Goal: Task Accomplishment & Management: Manage account settings

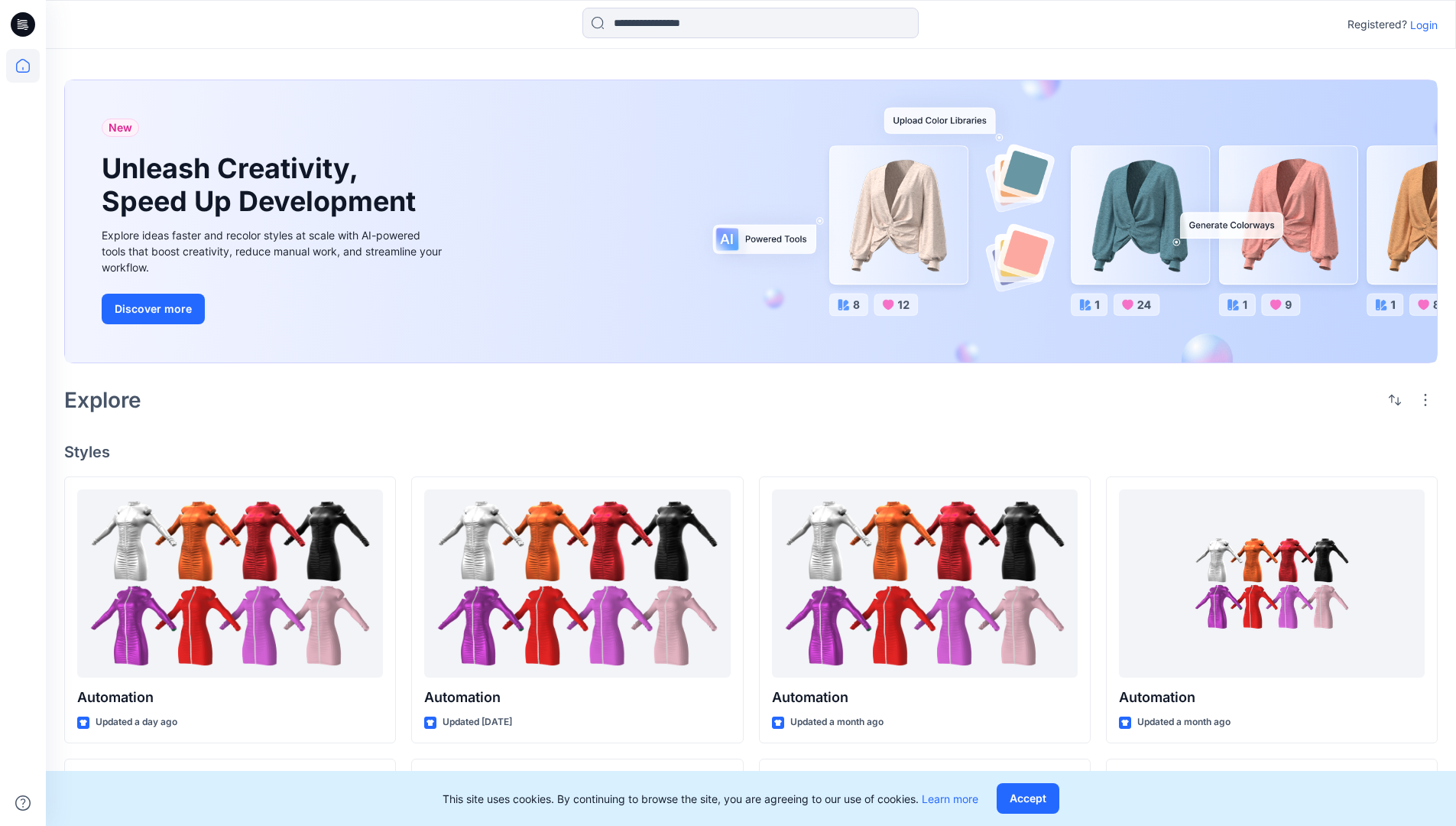
click at [1420, 25] on p "Login" at bounding box center [1424, 25] width 28 height 16
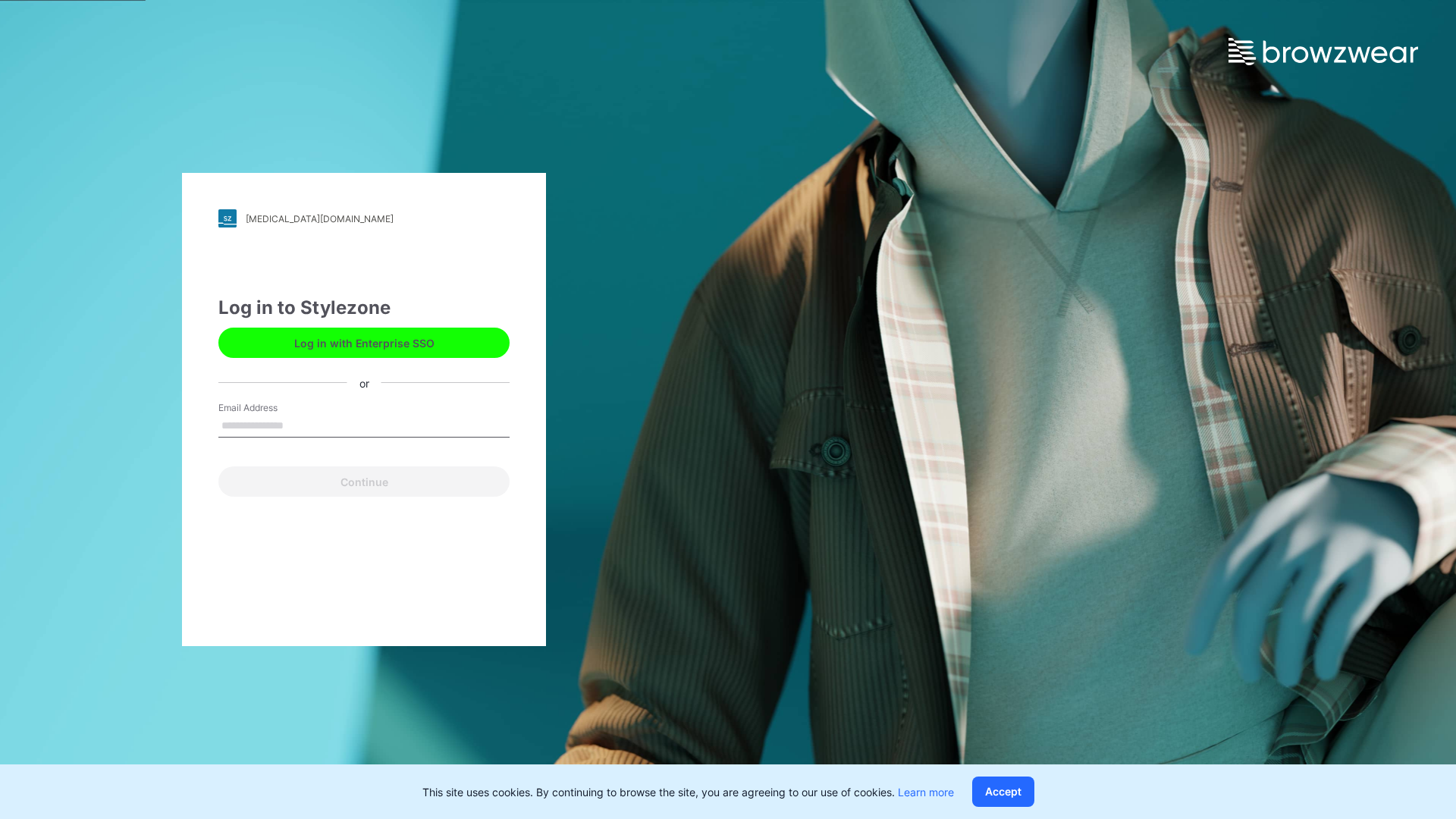
click at [300, 425] on input "Email Address" at bounding box center [364, 426] width 291 height 23
type input "**********"
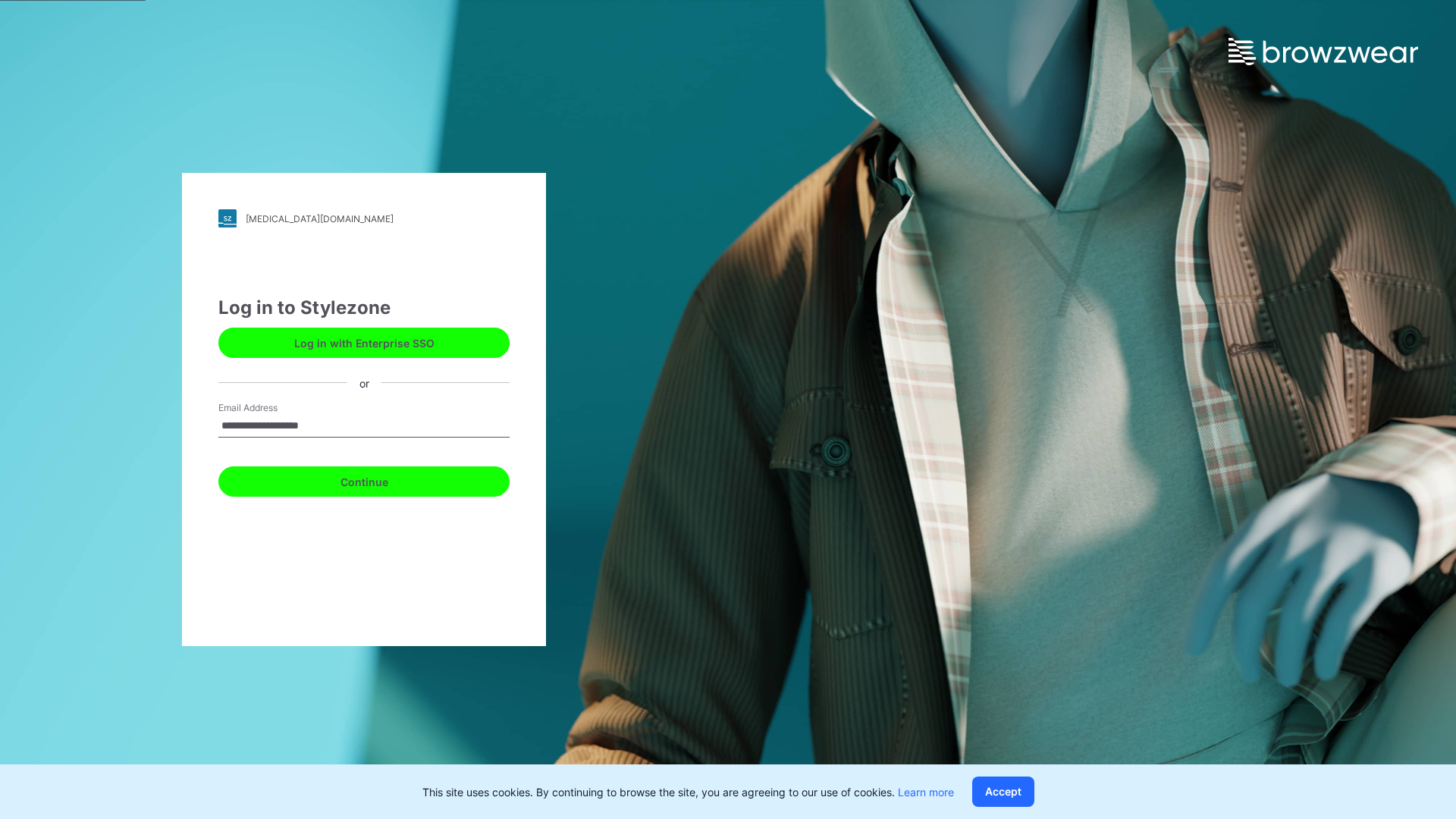
click at [381, 479] on button "Continue" at bounding box center [364, 481] width 291 height 31
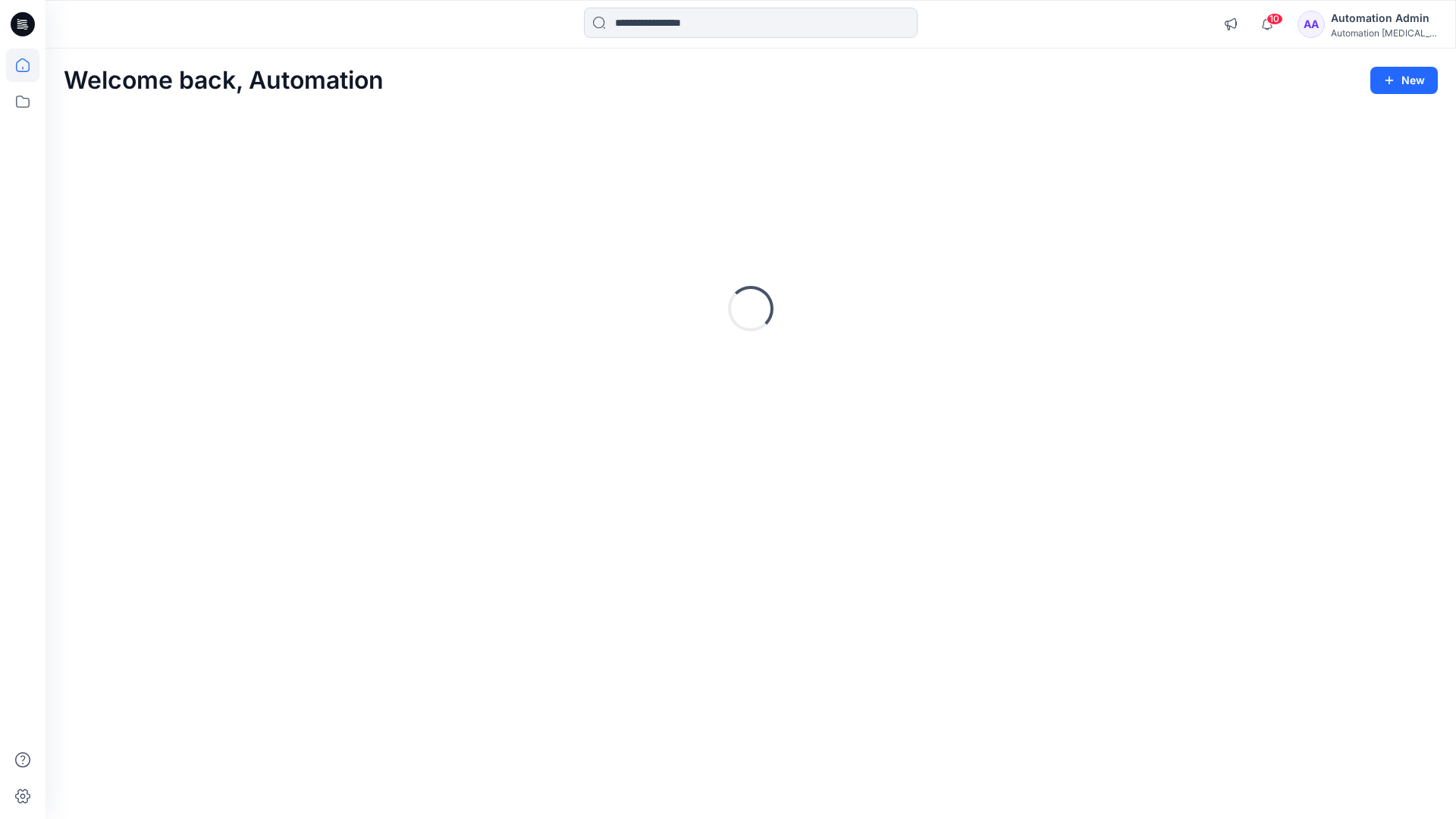
click at [29, 65] on icon at bounding box center [23, 65] width 14 height 14
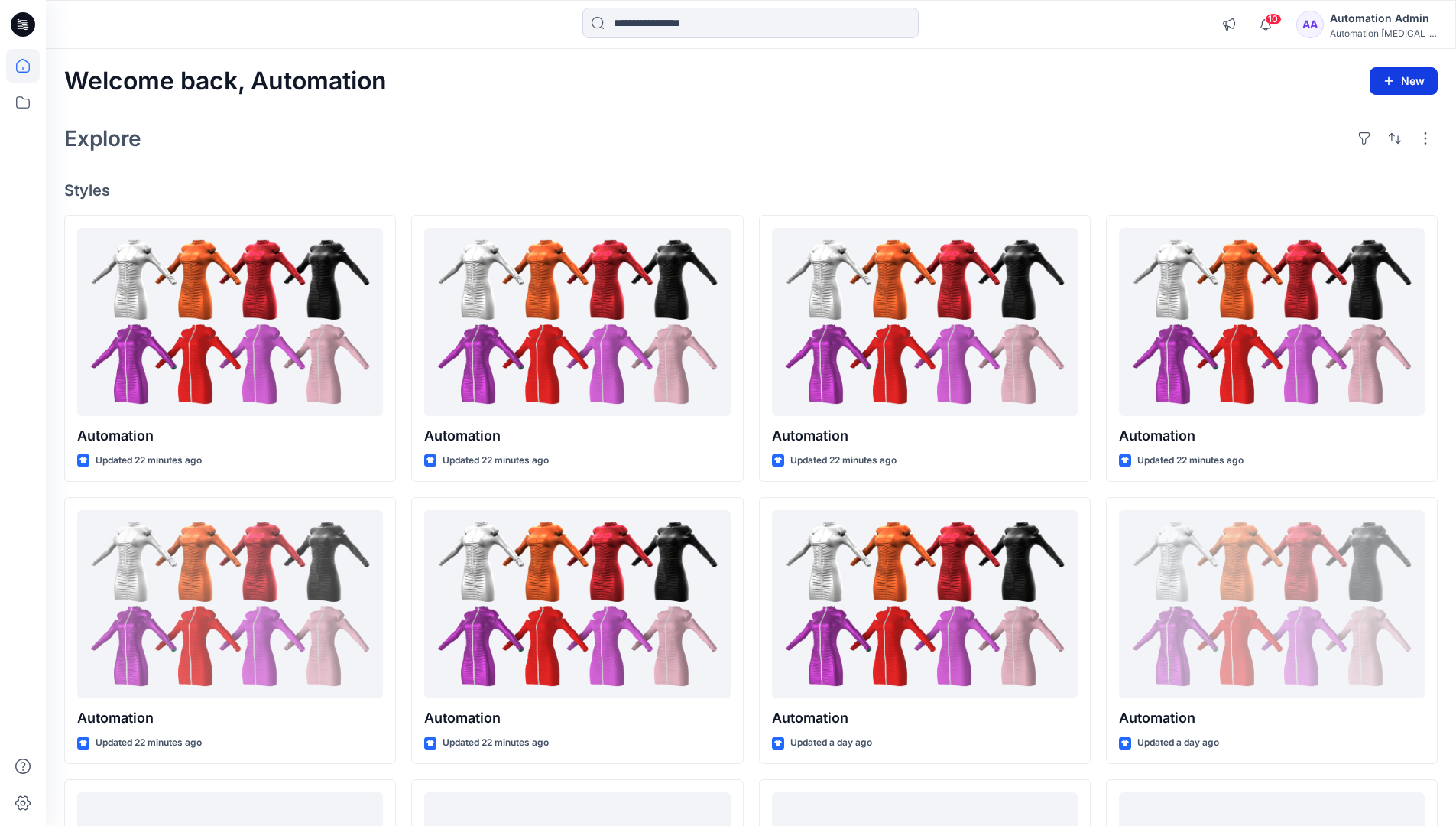
click at [1407, 80] on button "New" at bounding box center [1403, 82] width 68 height 28
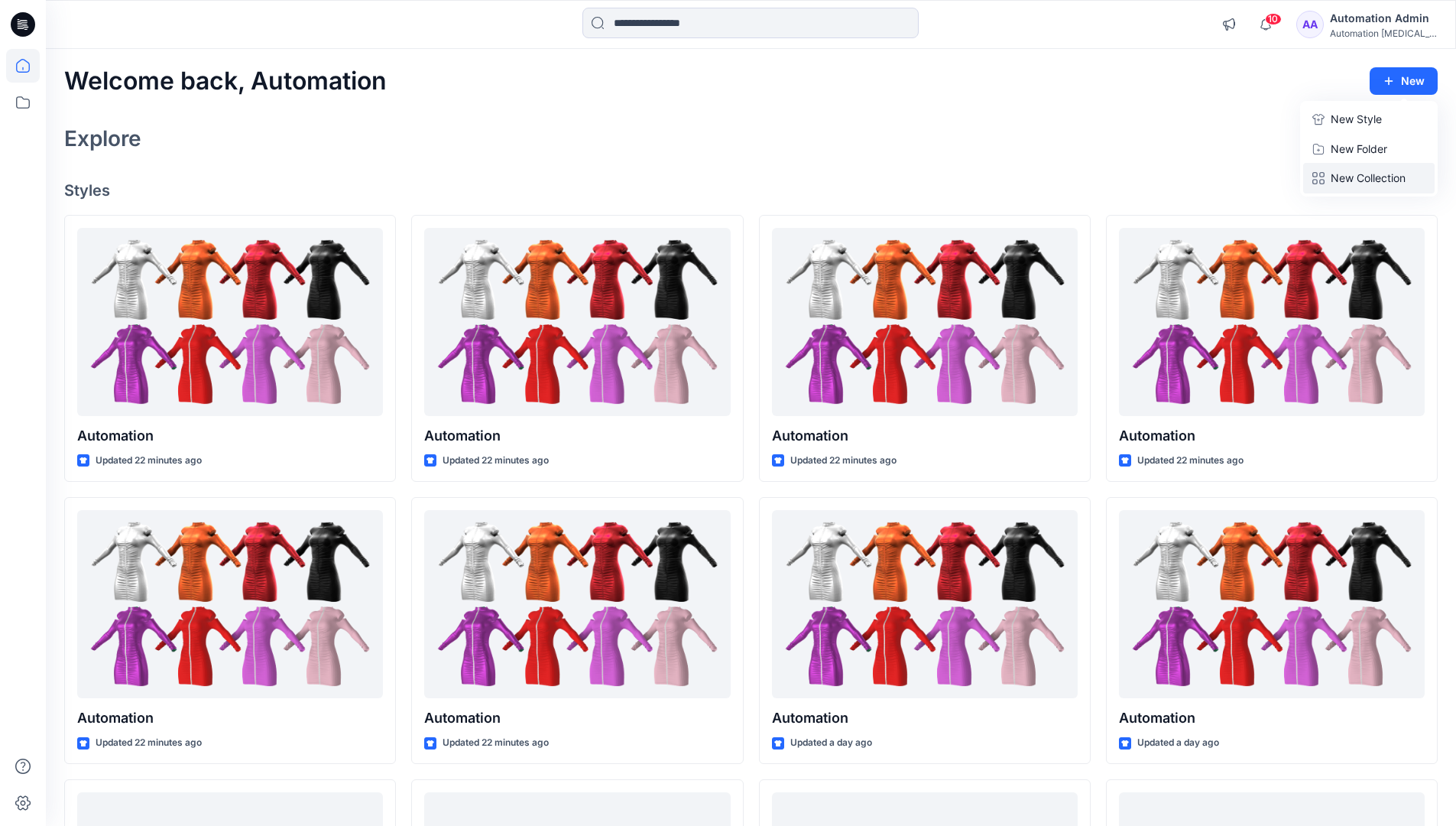
click at [1373, 174] on p "New Collection" at bounding box center [1368, 178] width 75 height 18
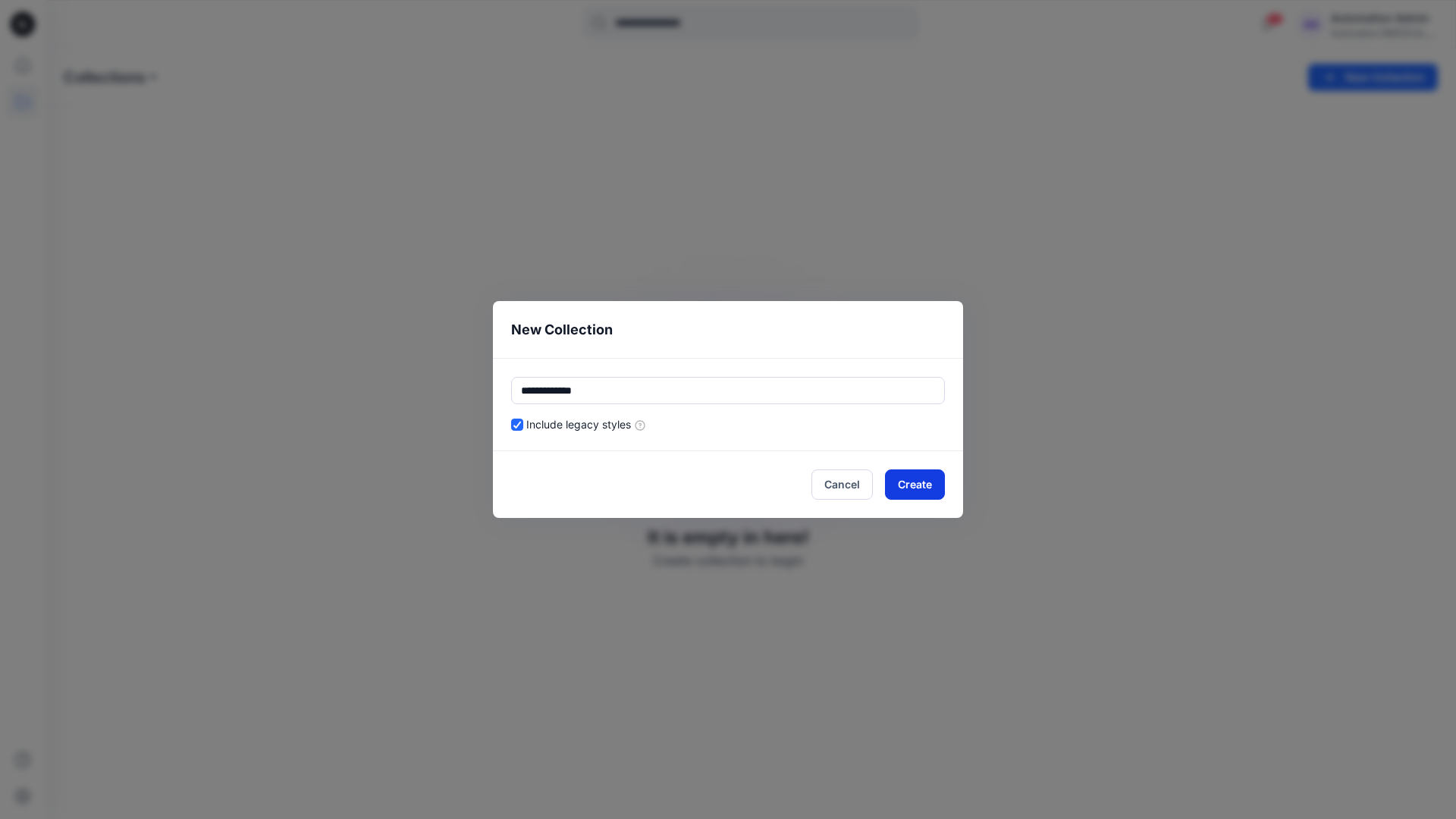
type input "**********"
click at [927, 481] on button "Create" at bounding box center [915, 484] width 60 height 31
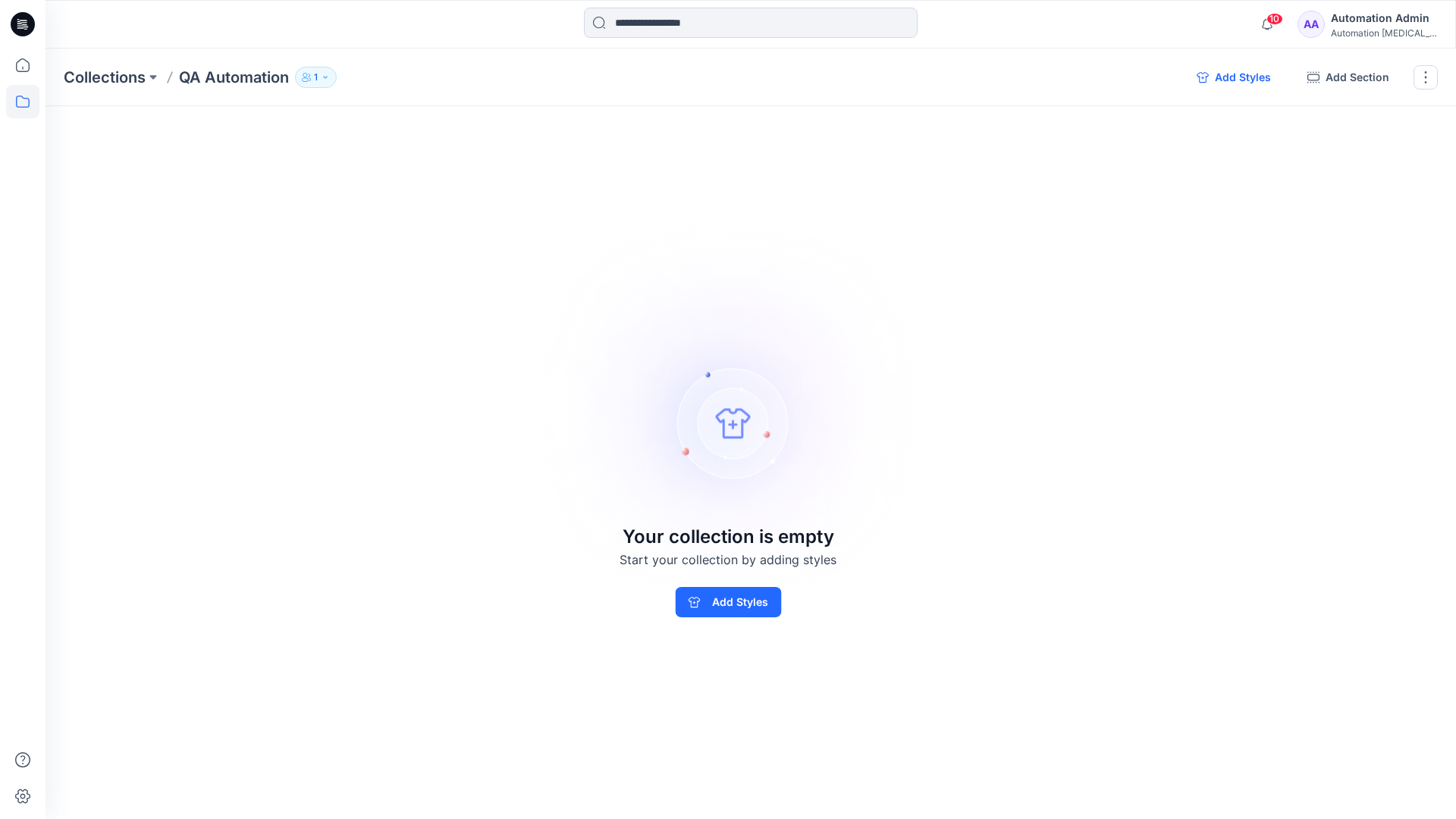
click at [1237, 79] on button "Add Styles" at bounding box center [1233, 77] width 99 height 25
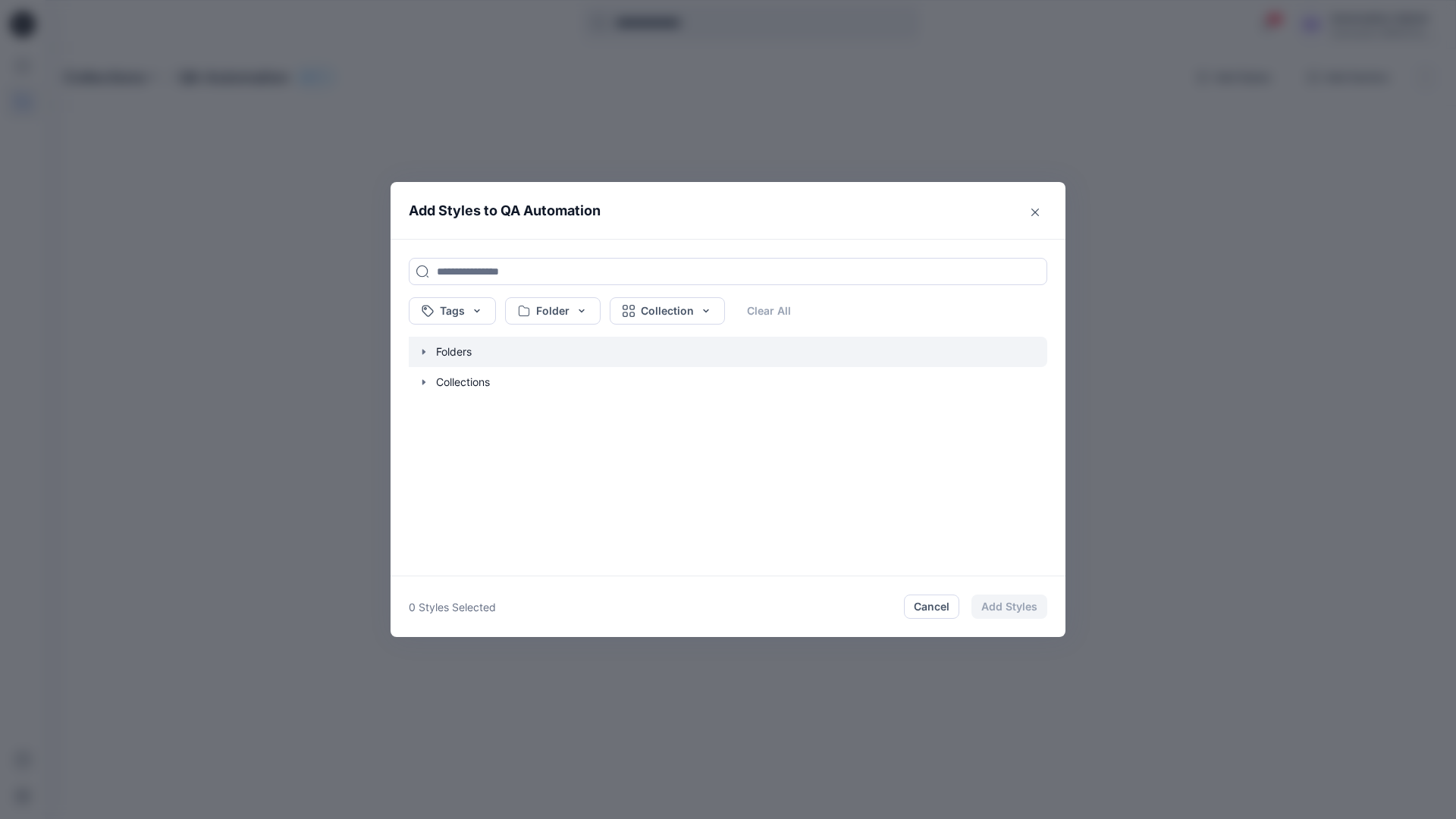
click at [422, 350] on icon "button" at bounding box center [423, 351] width 3 height 5
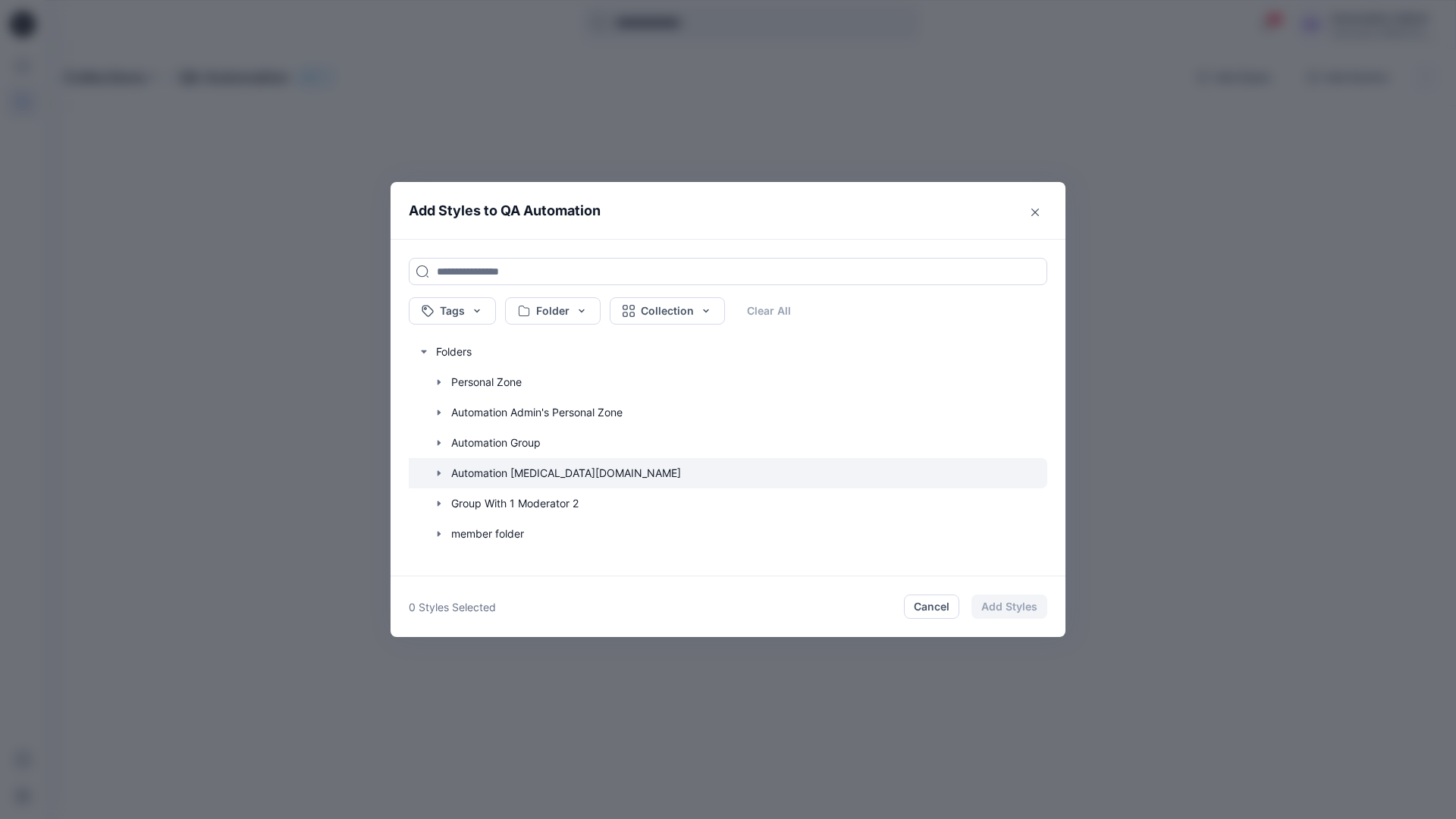
click at [438, 471] on icon "button" at bounding box center [439, 472] width 3 height 5
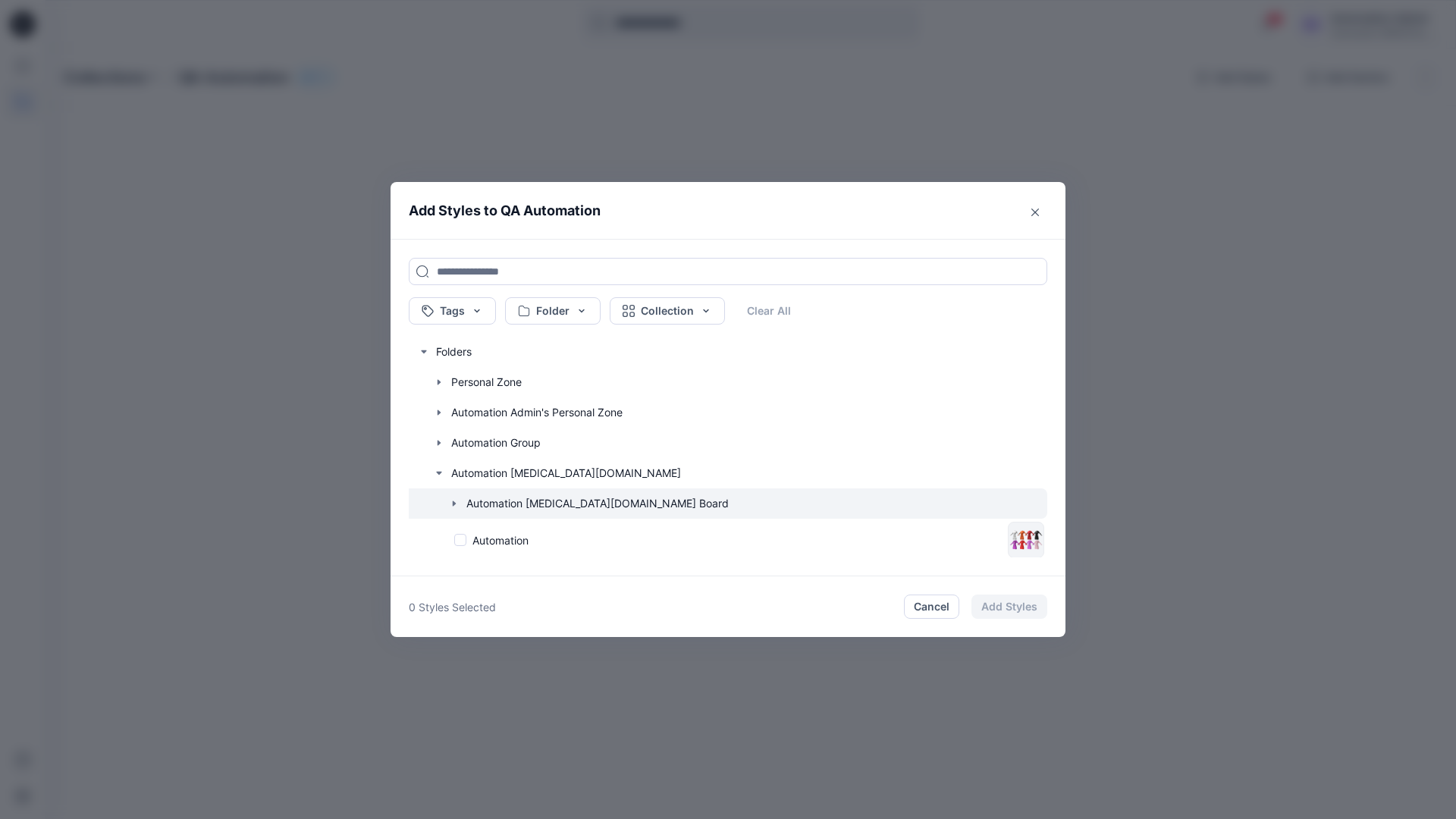
click at [454, 504] on icon "button" at bounding box center [453, 503] width 3 height 5
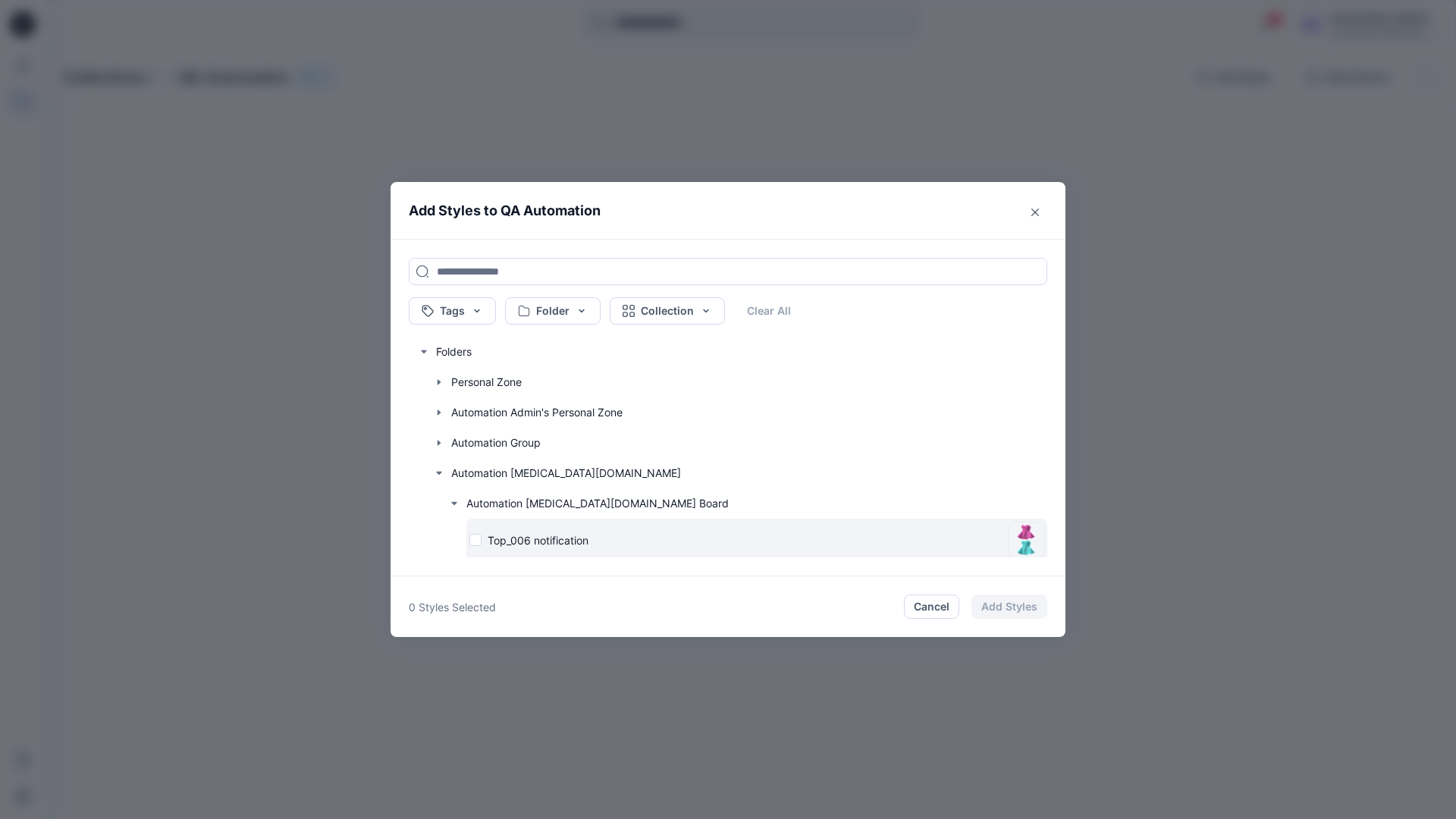
click at [477, 540] on div "Top_006 notification" at bounding box center [735, 540] width 532 height 16
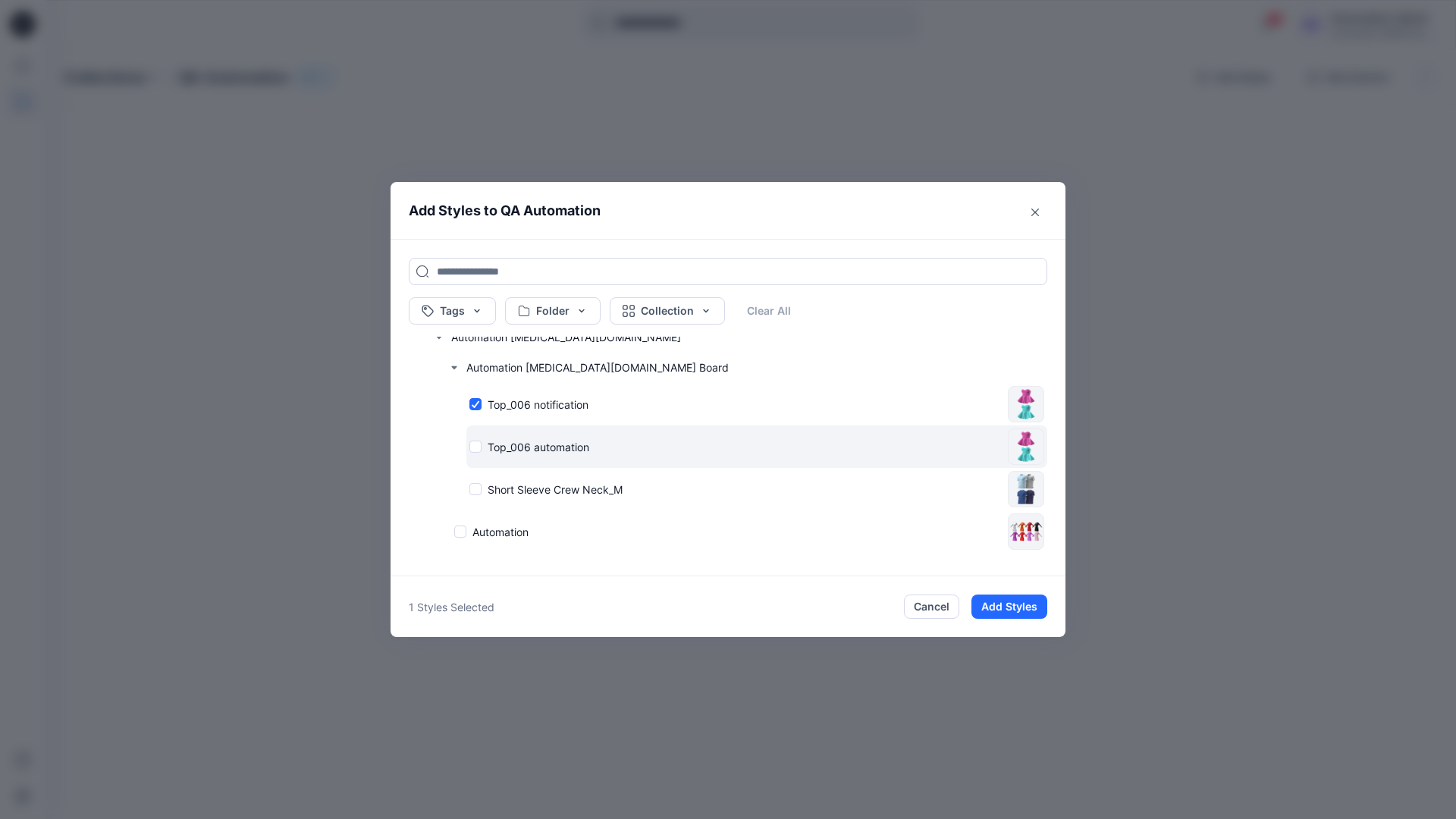
click at [475, 447] on div "Top_006 automation" at bounding box center [735, 446] width 532 height 16
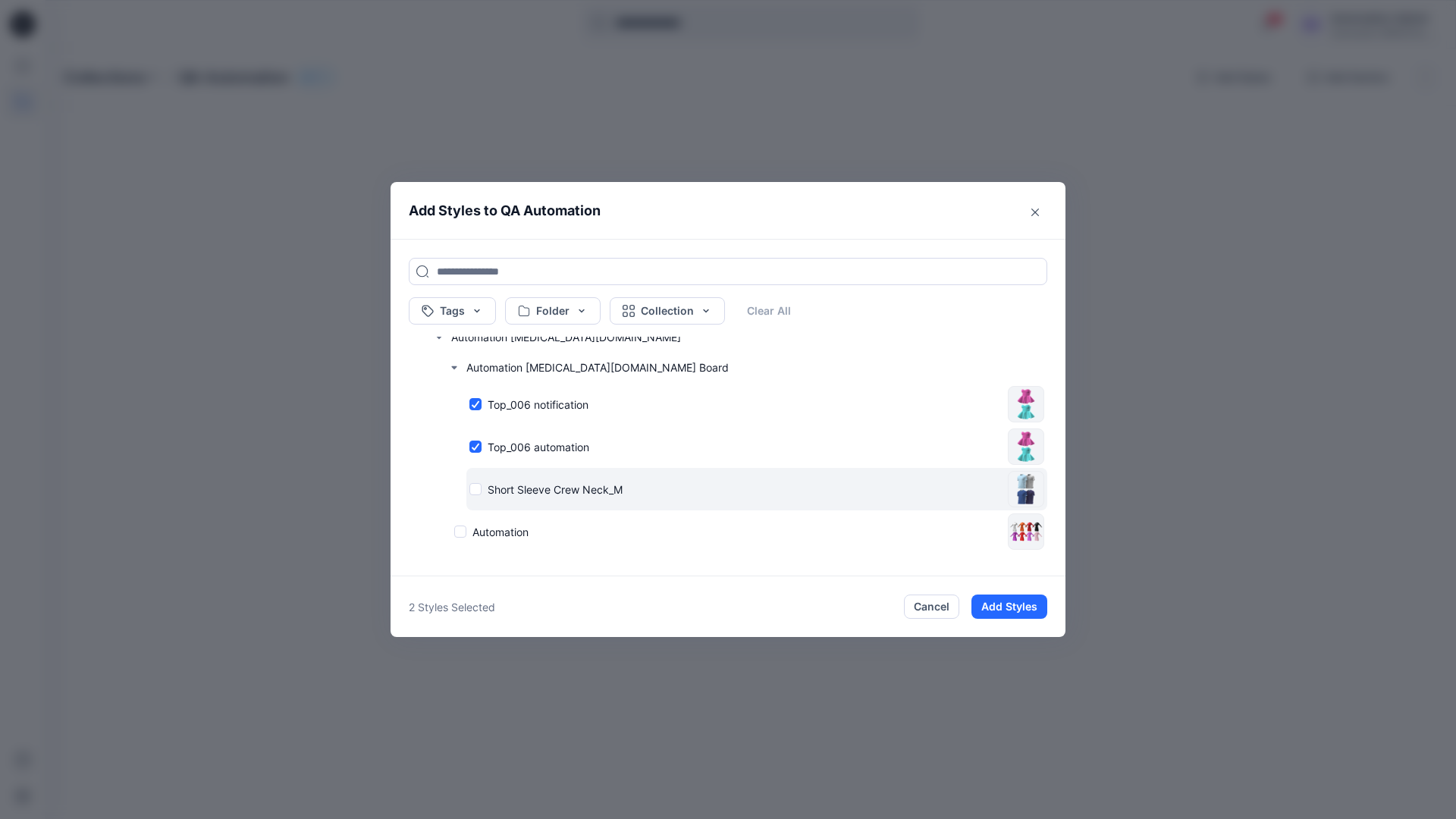
click at [478, 488] on div "Short Sleeve Crew Neck_M" at bounding box center [735, 489] width 532 height 16
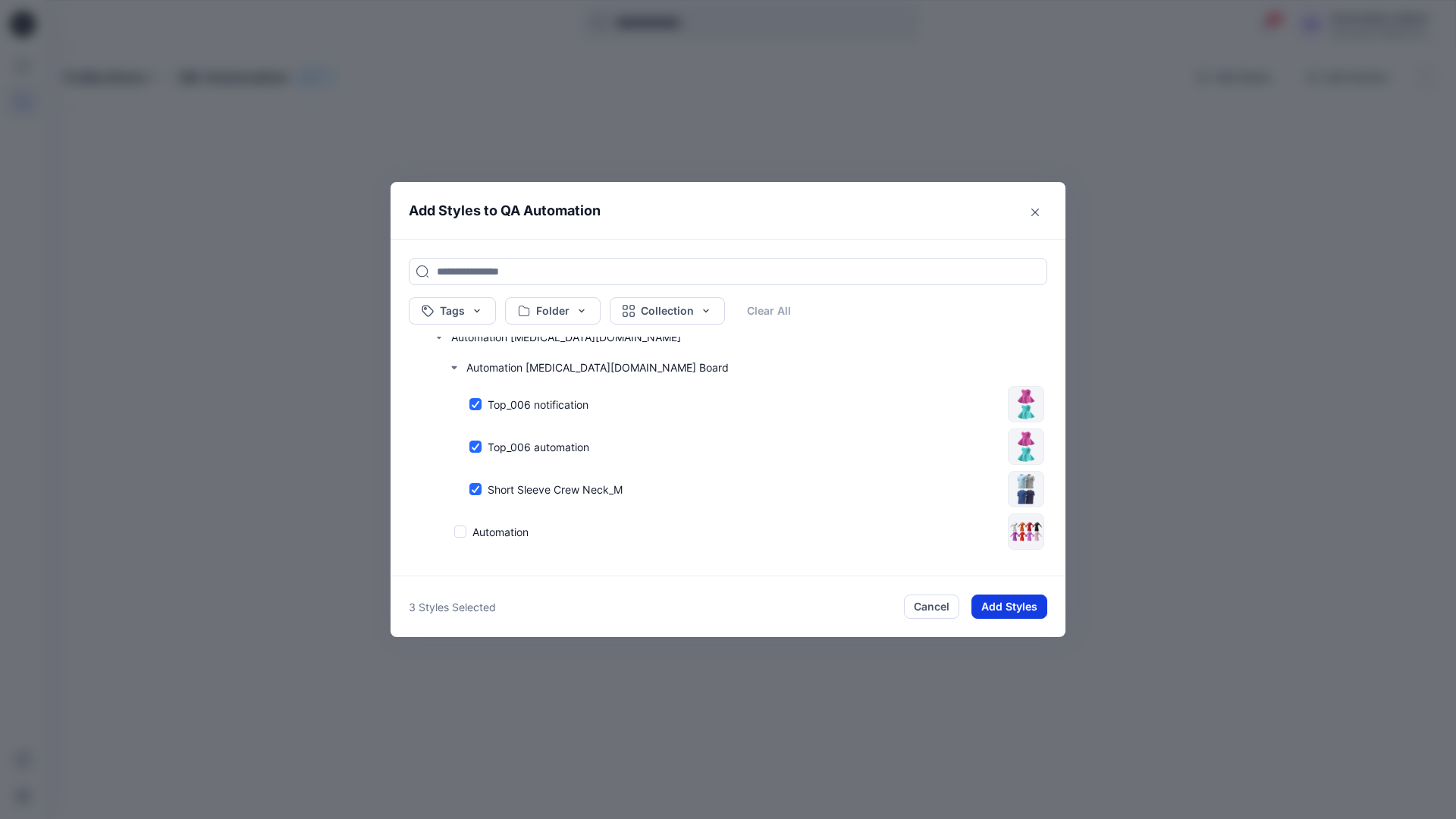
click at [1013, 608] on button "Add Styles" at bounding box center [1008, 606] width 76 height 25
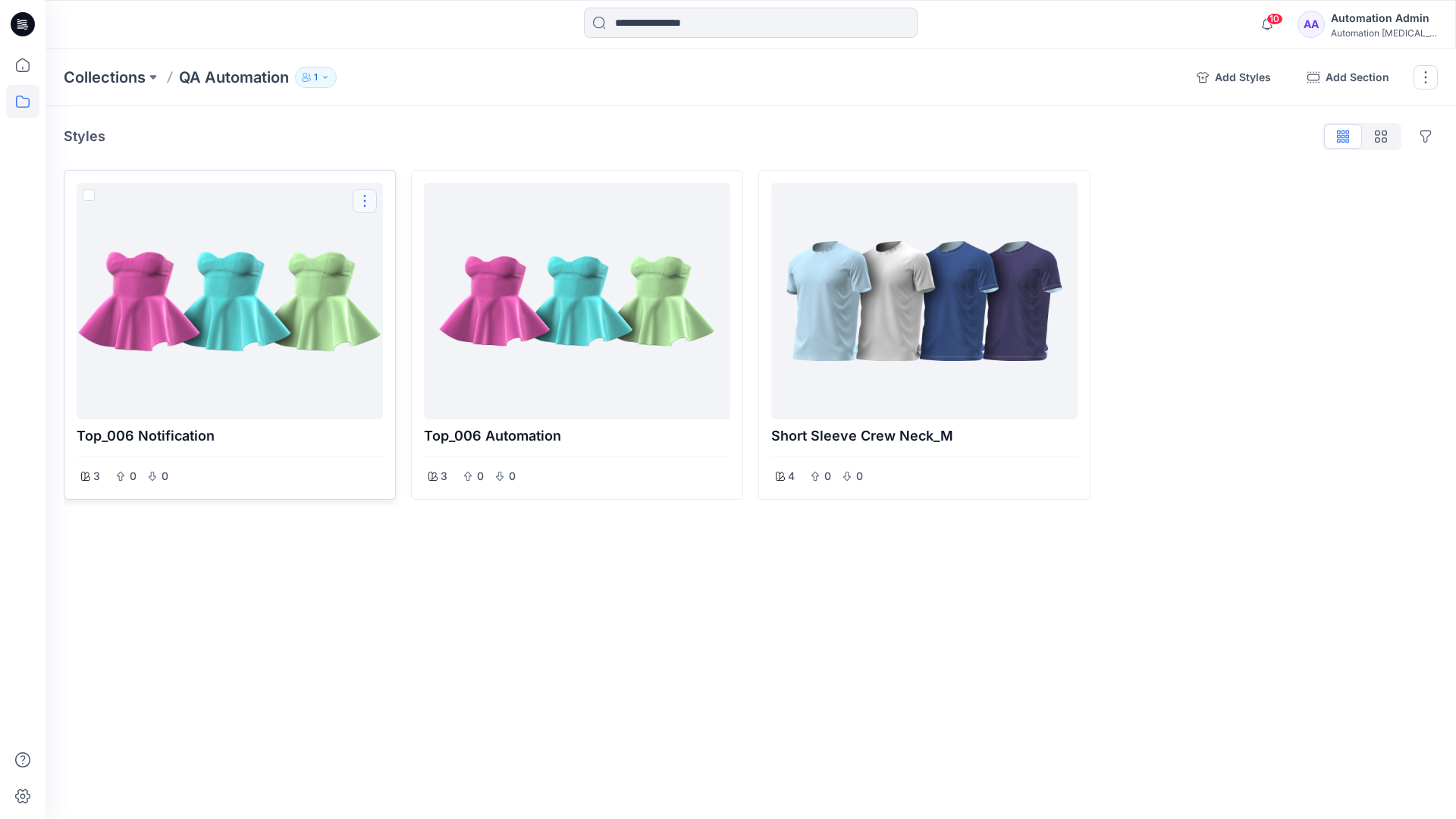
click at [367, 202] on button "Options" at bounding box center [365, 201] width 25 height 25
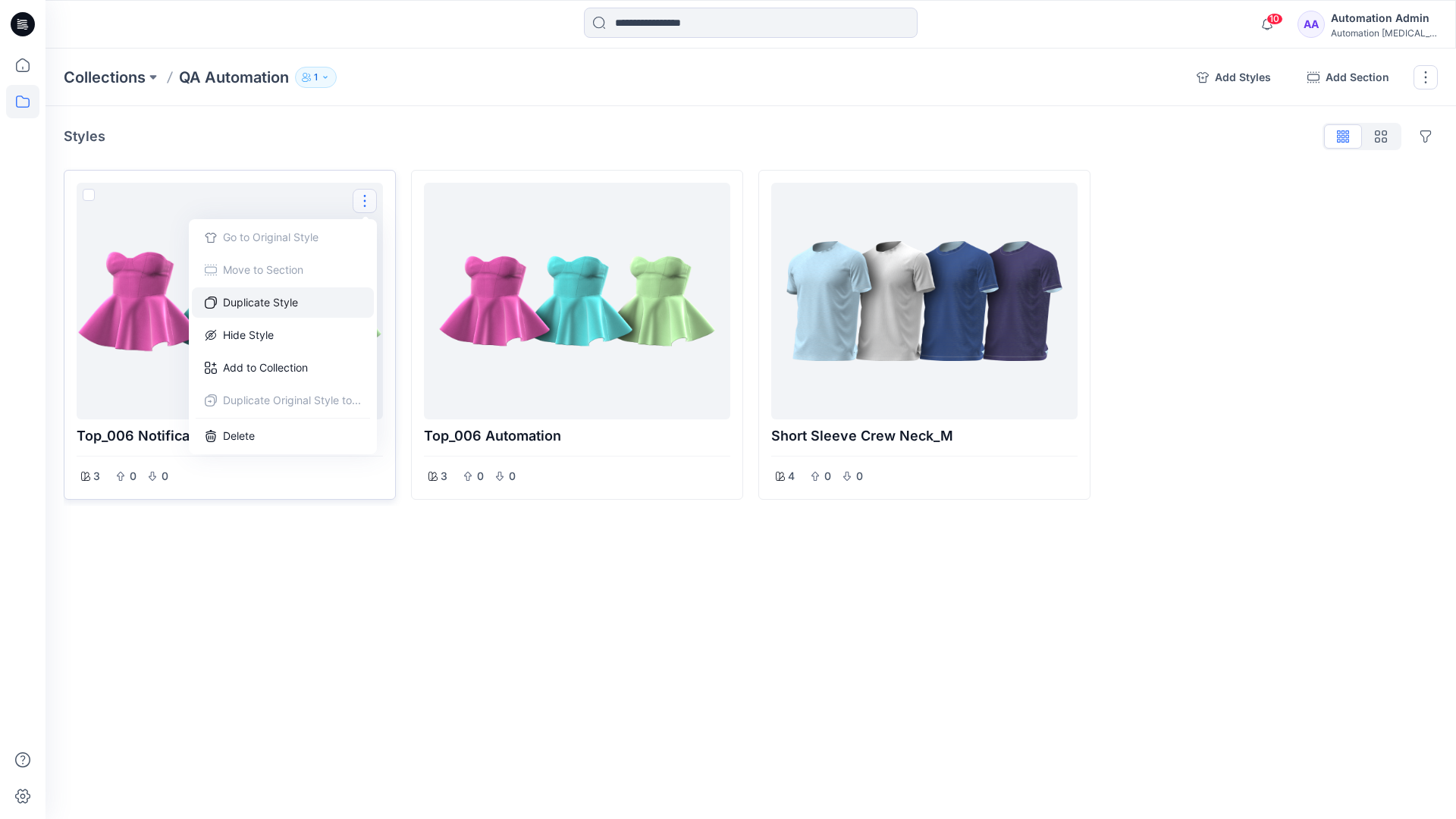
click at [284, 301] on button "Duplicate Style" at bounding box center [283, 303] width 182 height 31
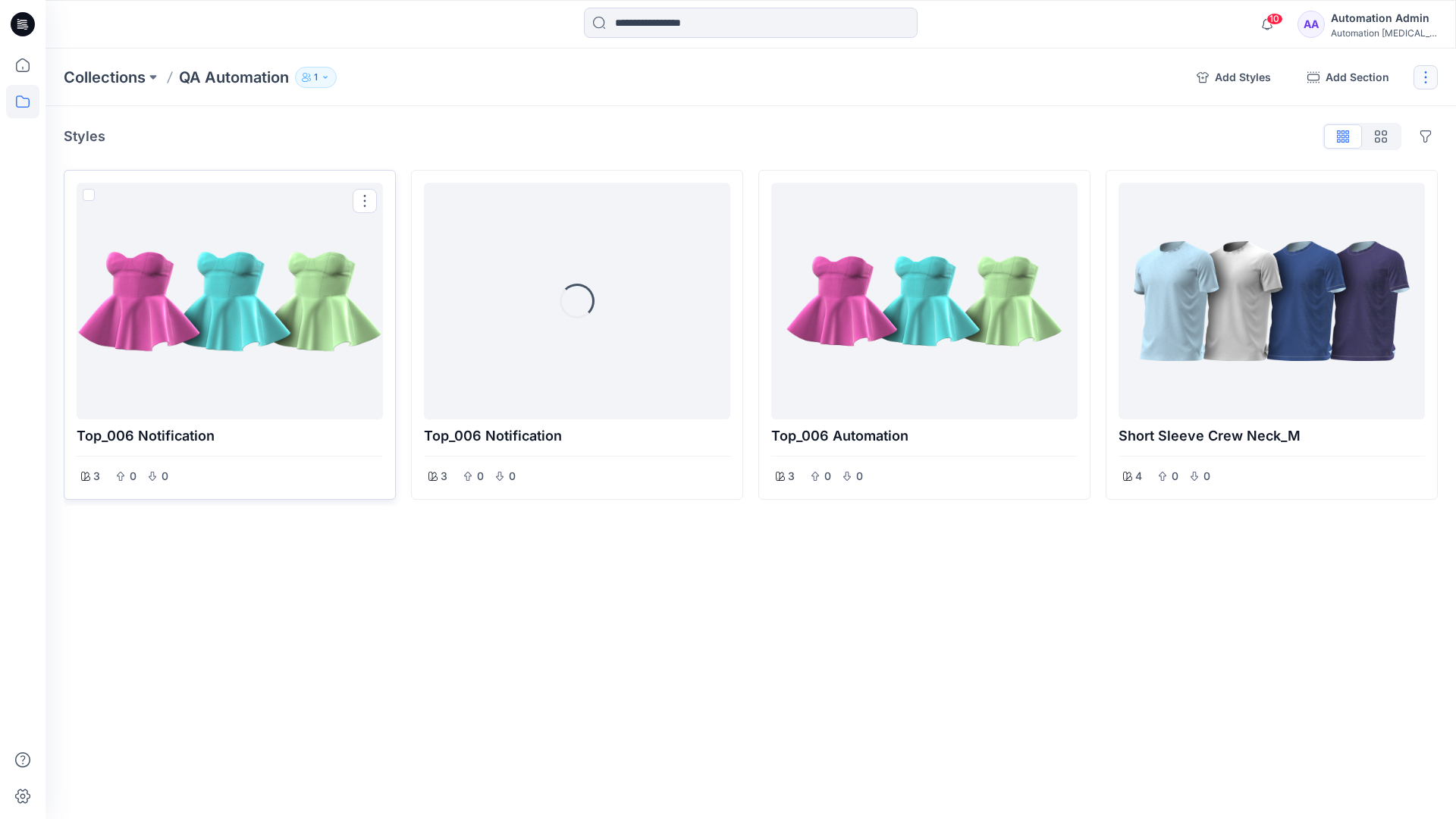
click at [1425, 81] on button "button" at bounding box center [1425, 77] width 25 height 25
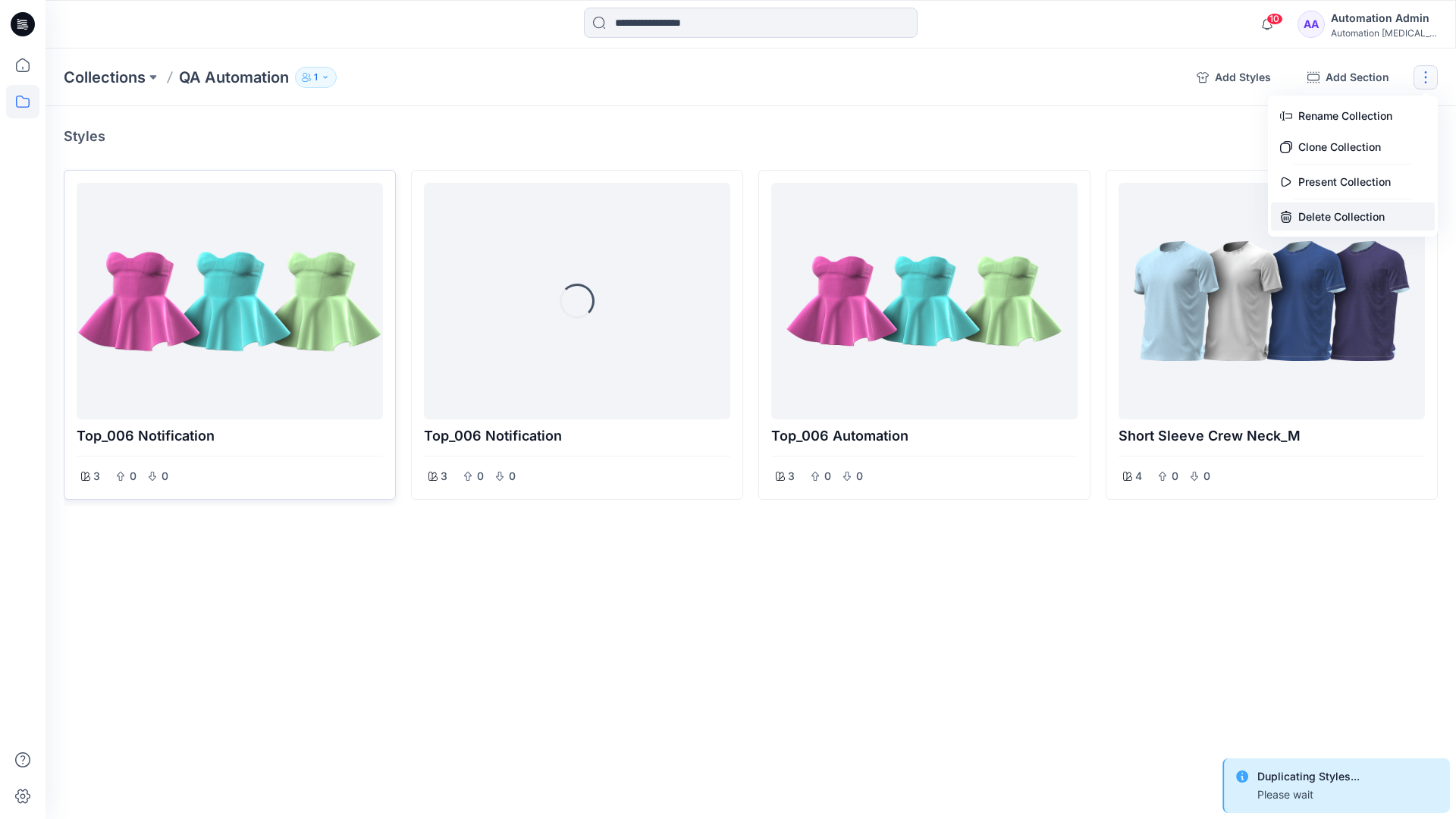
click at [1337, 211] on button "Delete Collection" at bounding box center [1352, 216] width 164 height 28
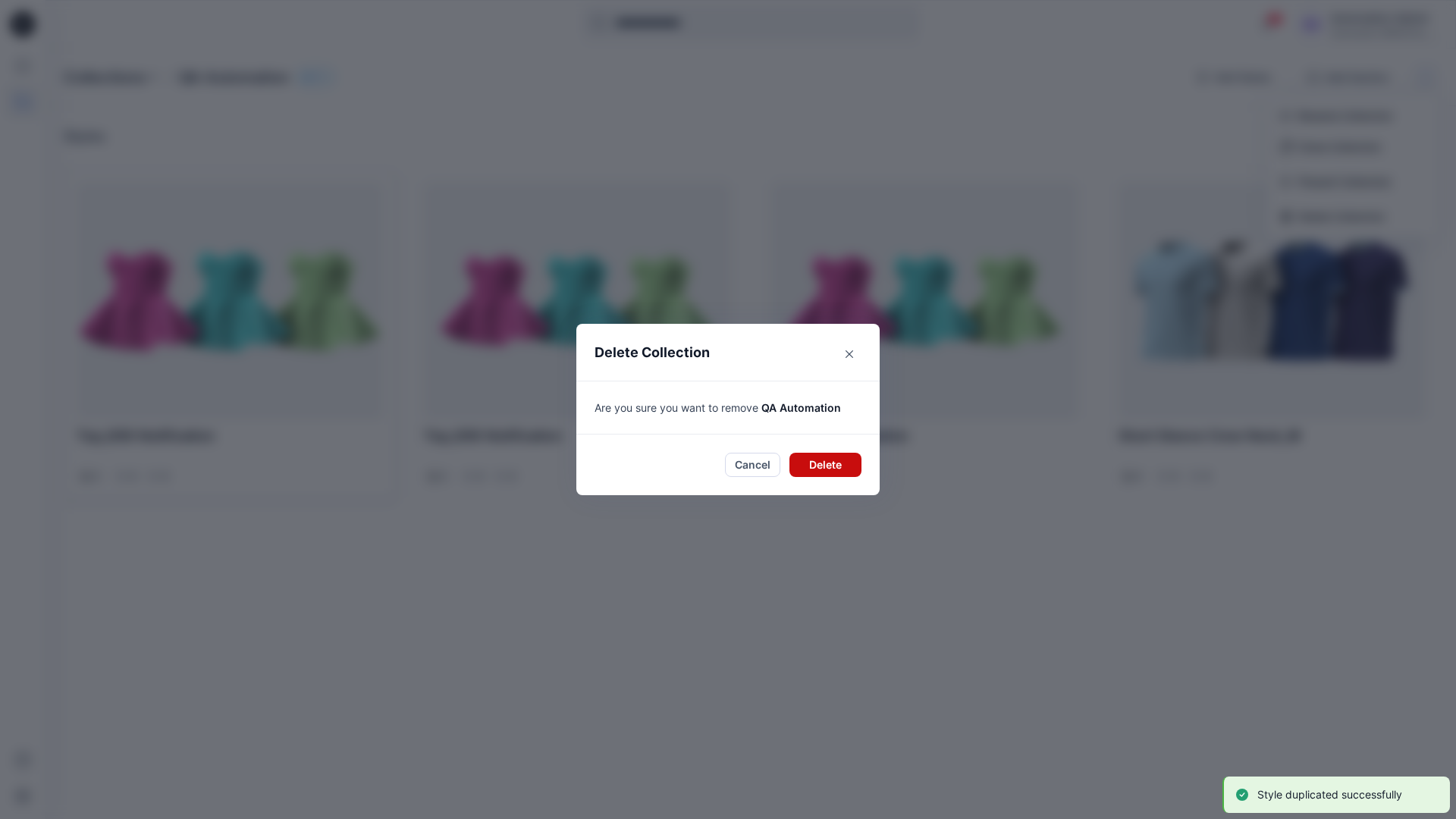
click at [828, 462] on button "Delete" at bounding box center [825, 464] width 72 height 25
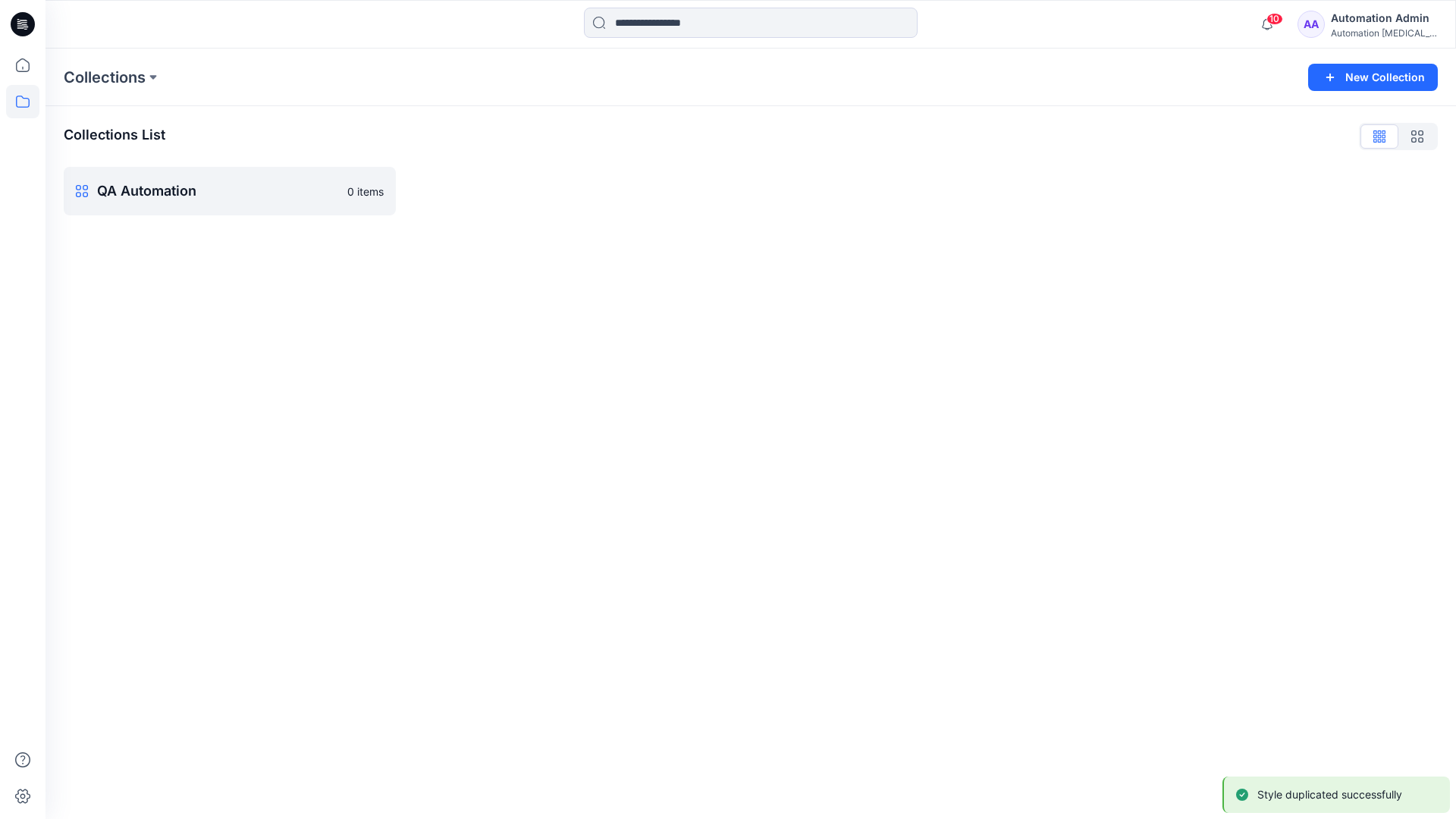
click at [1371, 17] on div "Automation Admin" at bounding box center [1384, 18] width 106 height 18
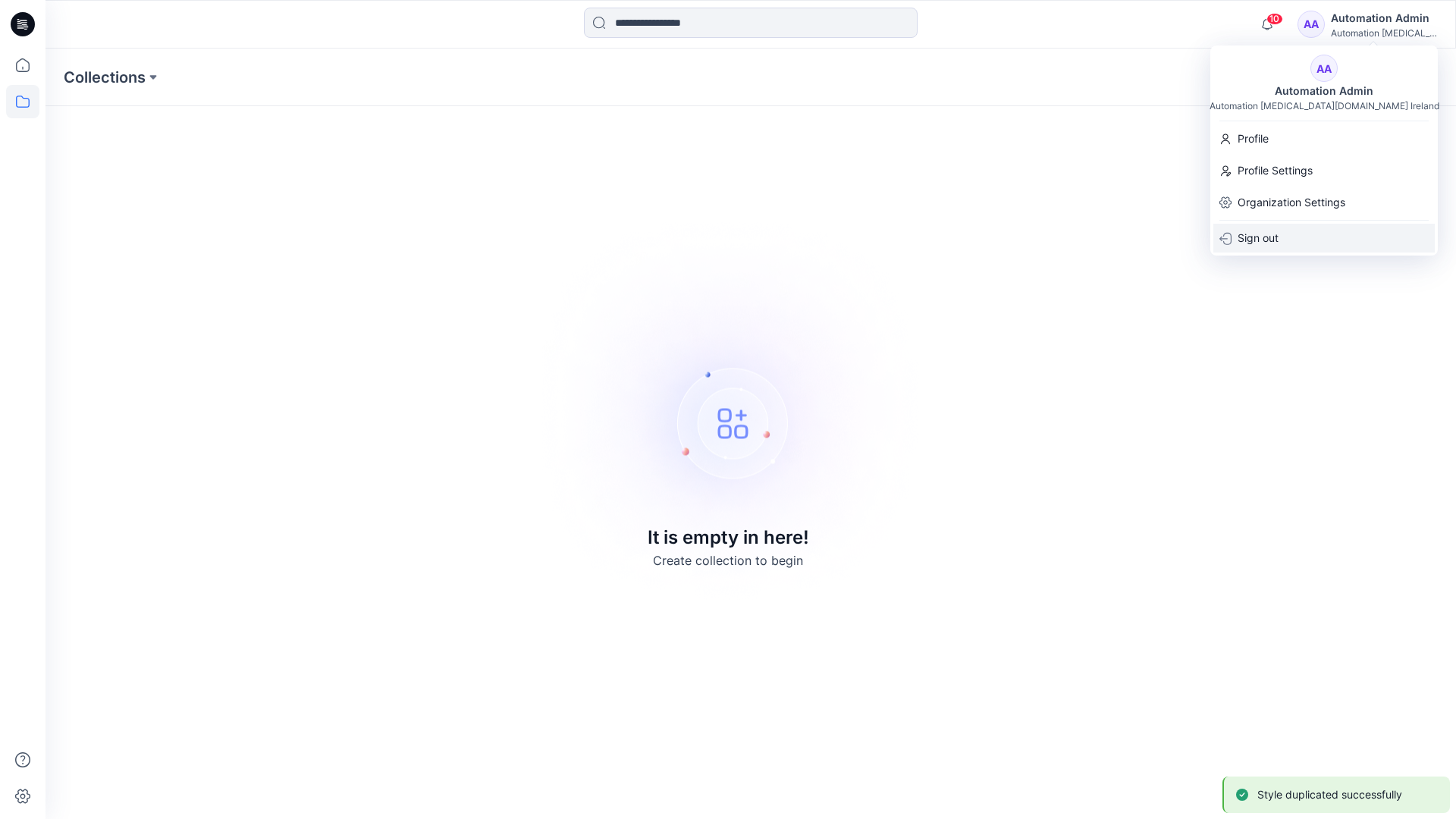
click at [1279, 238] on p "Sign out" at bounding box center [1258, 238] width 41 height 29
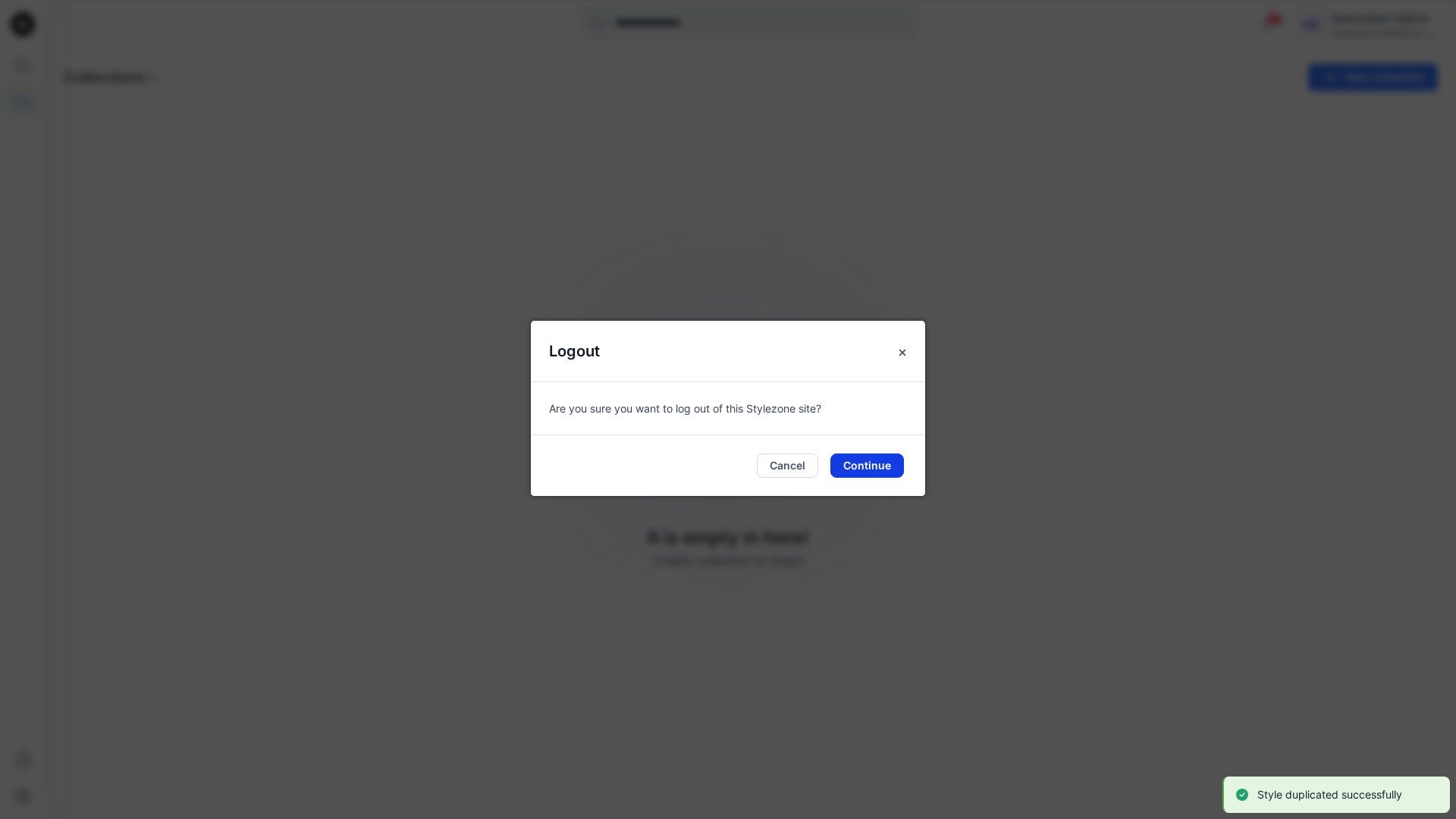
click at [872, 466] on button "Continue" at bounding box center [867, 465] width 74 height 25
